Goal: Task Accomplishment & Management: Manage account settings

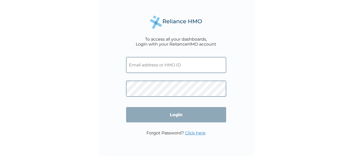
type input "LTL/10081/A"
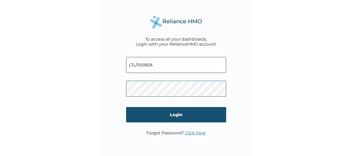
click at [173, 117] on input "Login" at bounding box center [176, 114] width 100 height 15
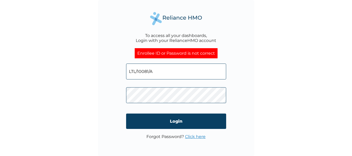
click at [190, 136] on link "Click here" at bounding box center [195, 136] width 21 height 5
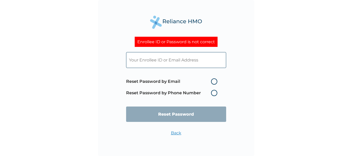
click at [212, 81] on label "Reset Password by Email" at bounding box center [173, 81] width 94 height 6
click at [212, 81] on input "Reset Password by Email" at bounding box center [208, 81] width 8 height 8
radio input "true"
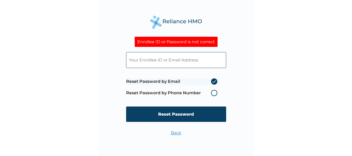
click at [165, 57] on input "text" at bounding box center [176, 60] width 100 height 16
type input "LTL/10081/A"
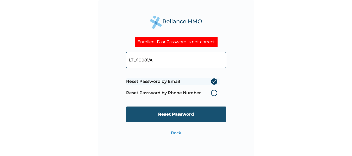
click at [180, 115] on input "Reset Password" at bounding box center [176, 114] width 100 height 15
